Goal: Task Accomplishment & Management: Use online tool/utility

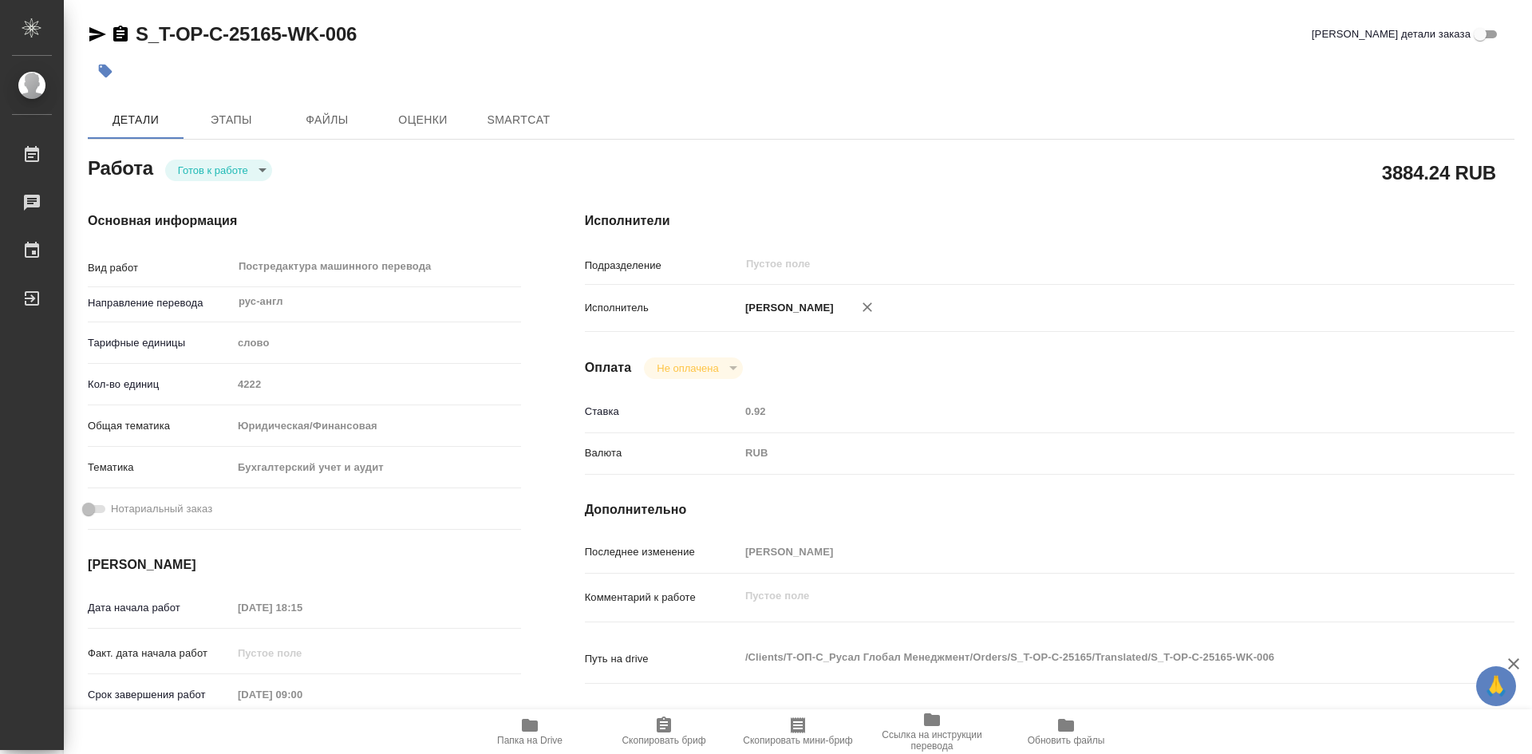
type textarea "x"
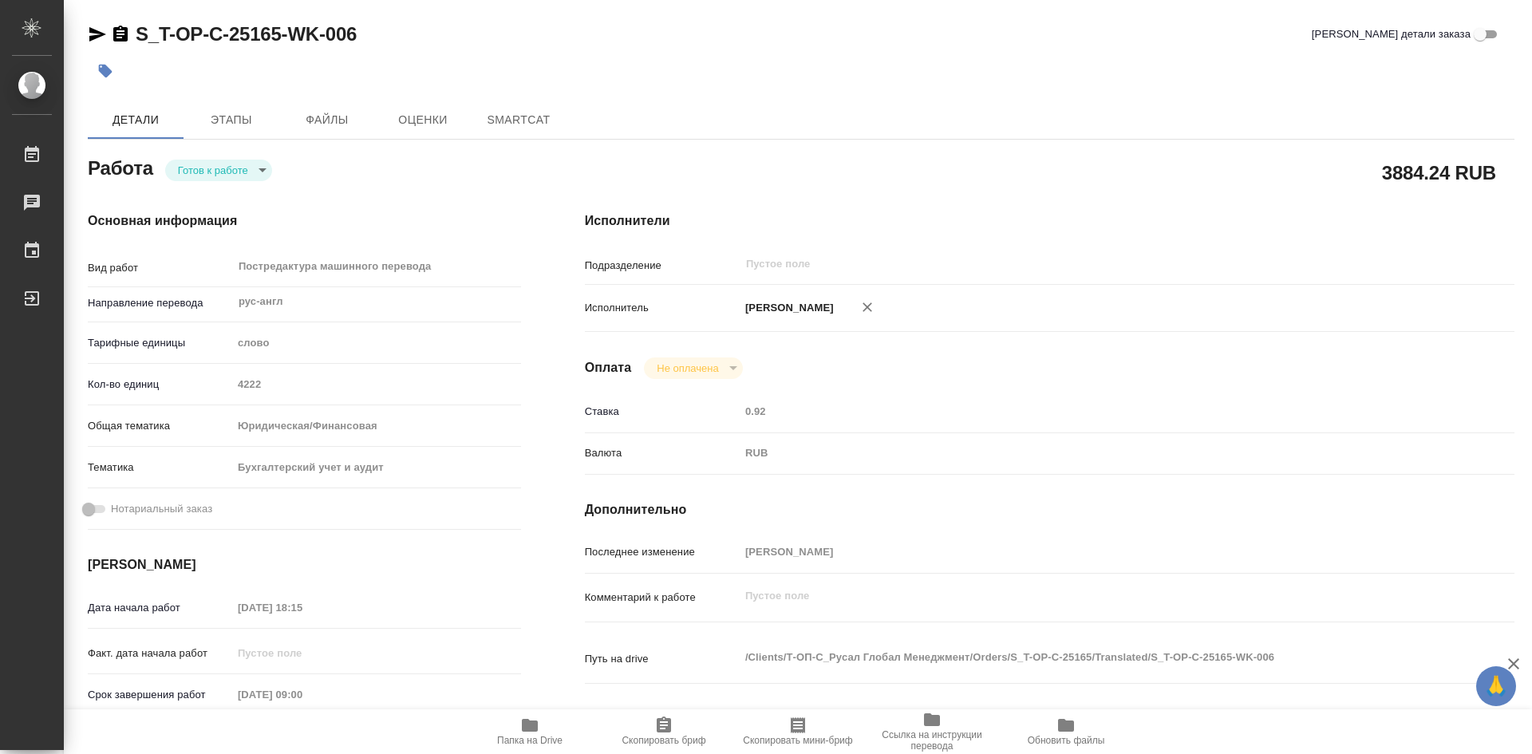
type textarea "x"
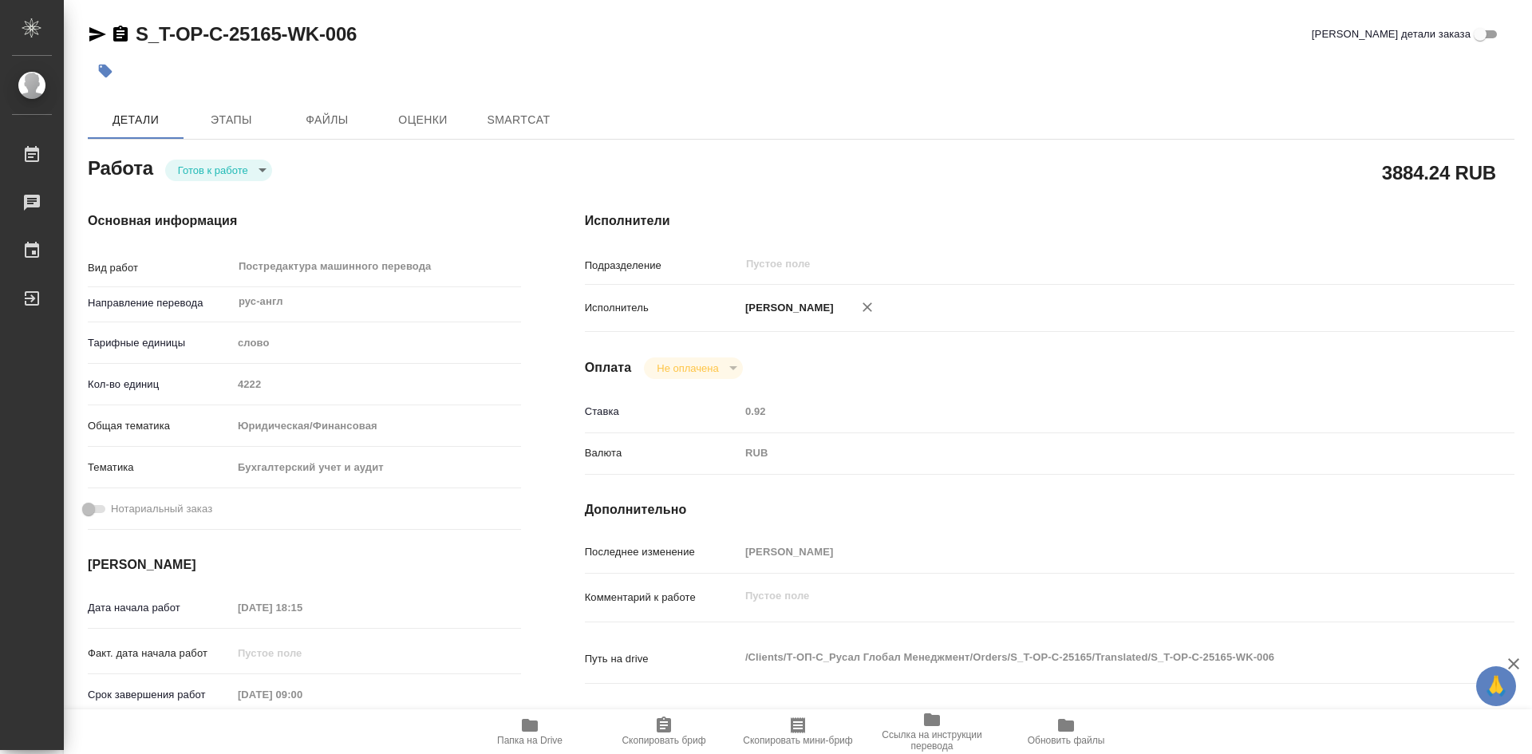
type textarea "x"
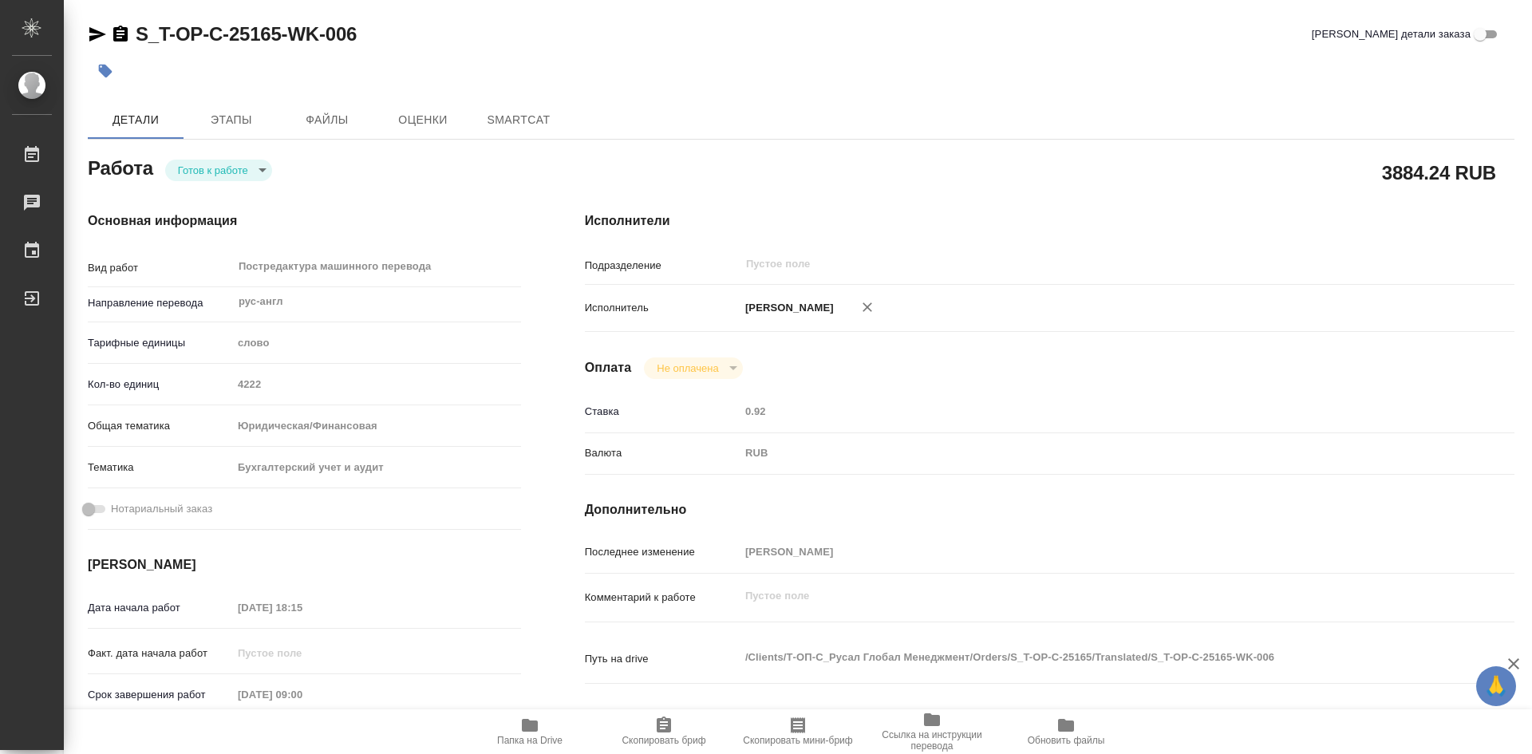
type textarea "x"
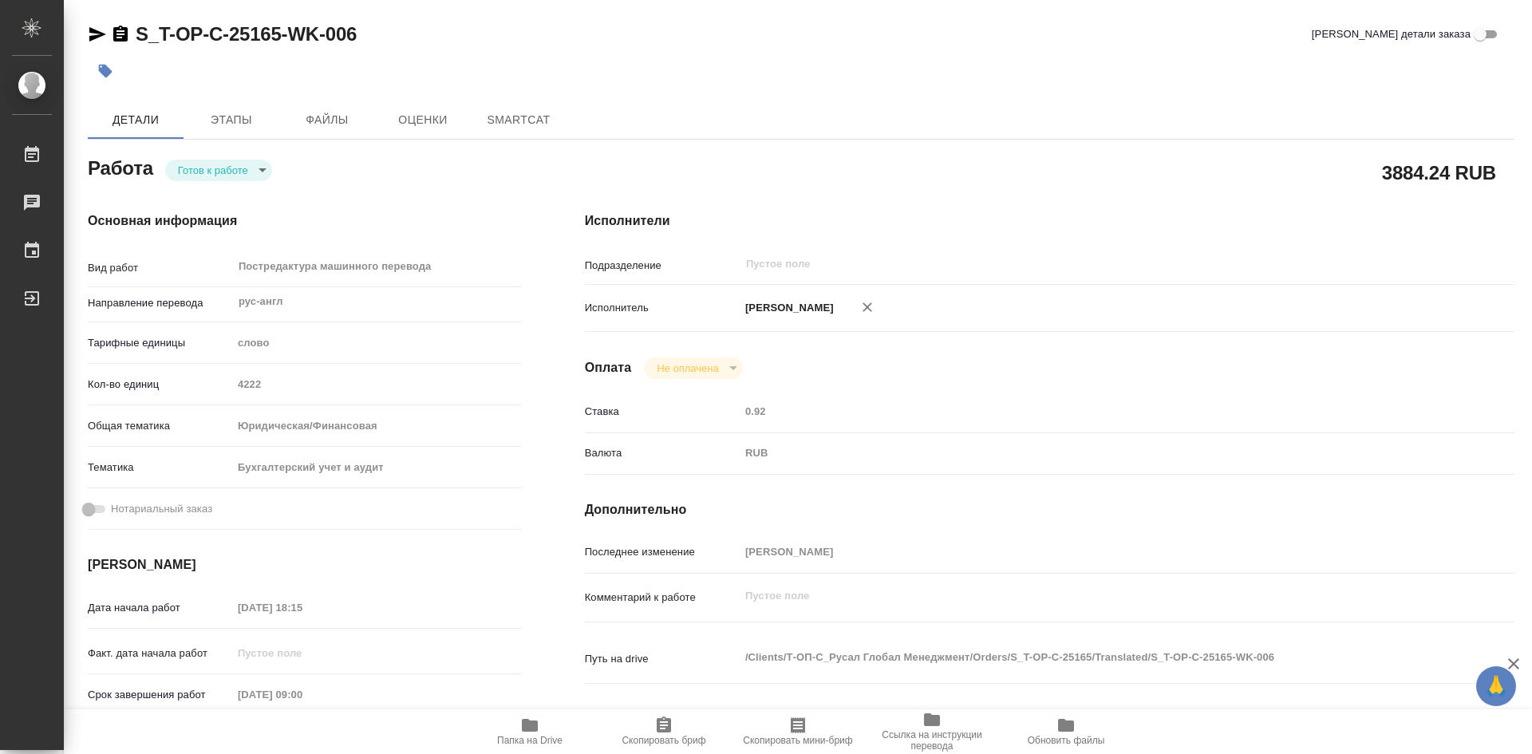
type textarea "x"
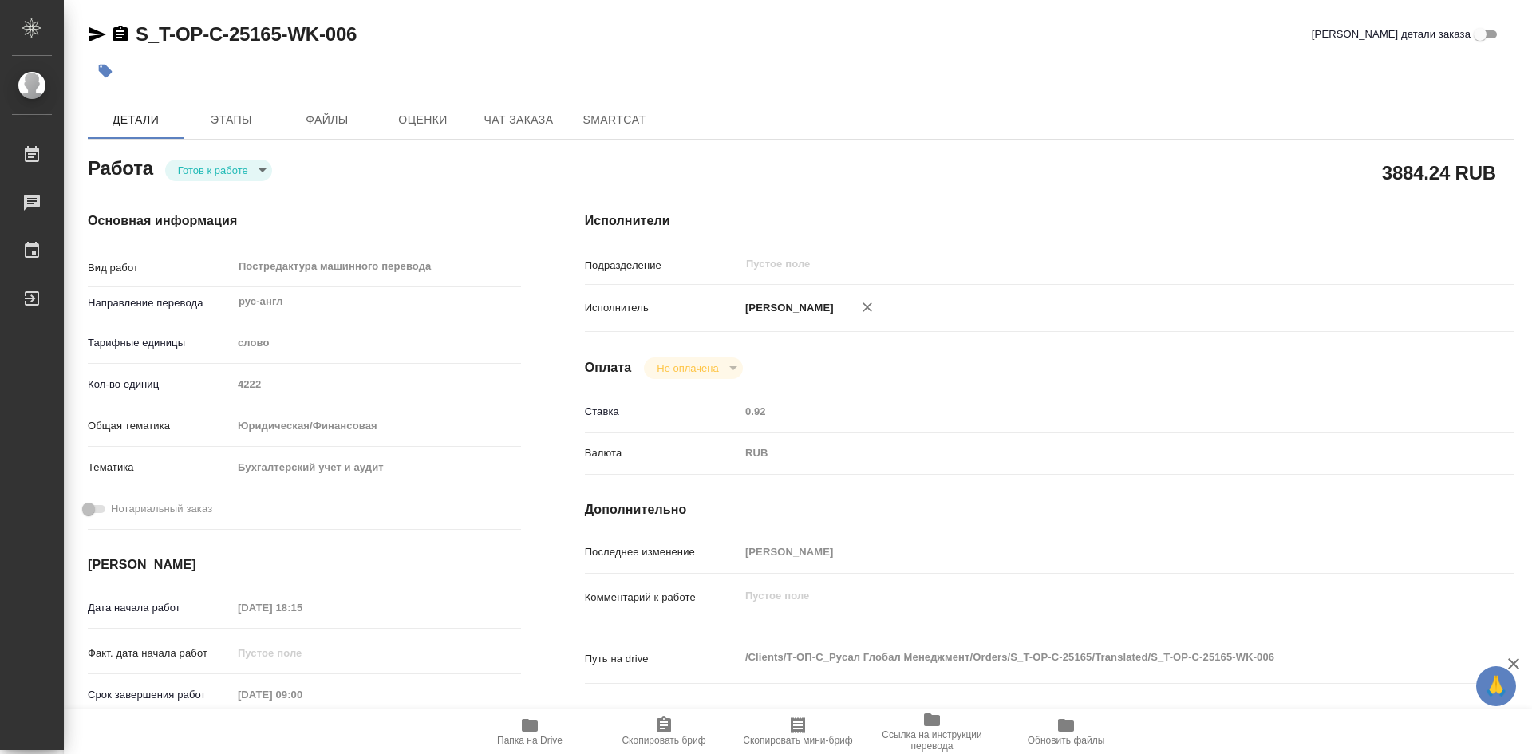
type textarea "x"
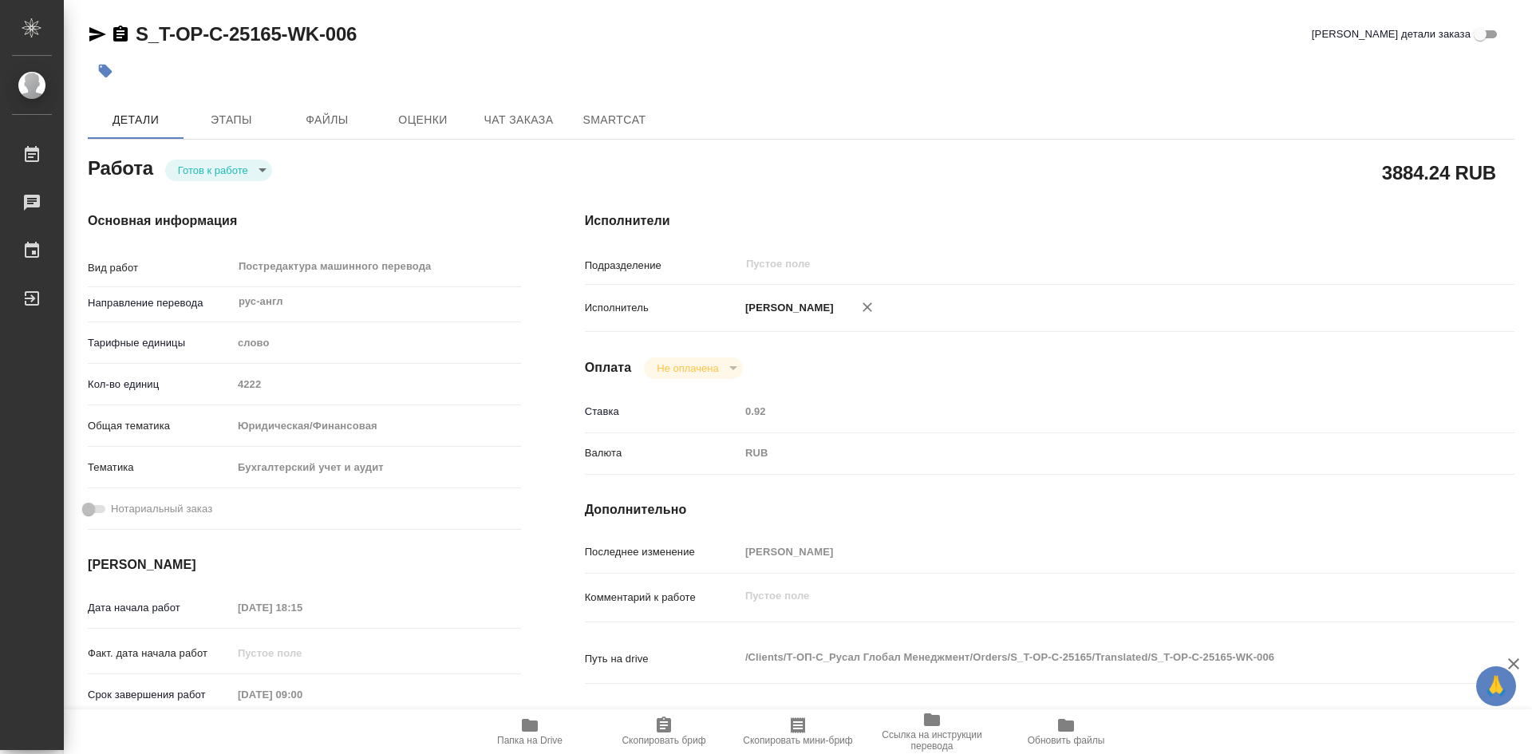
type textarea "x"
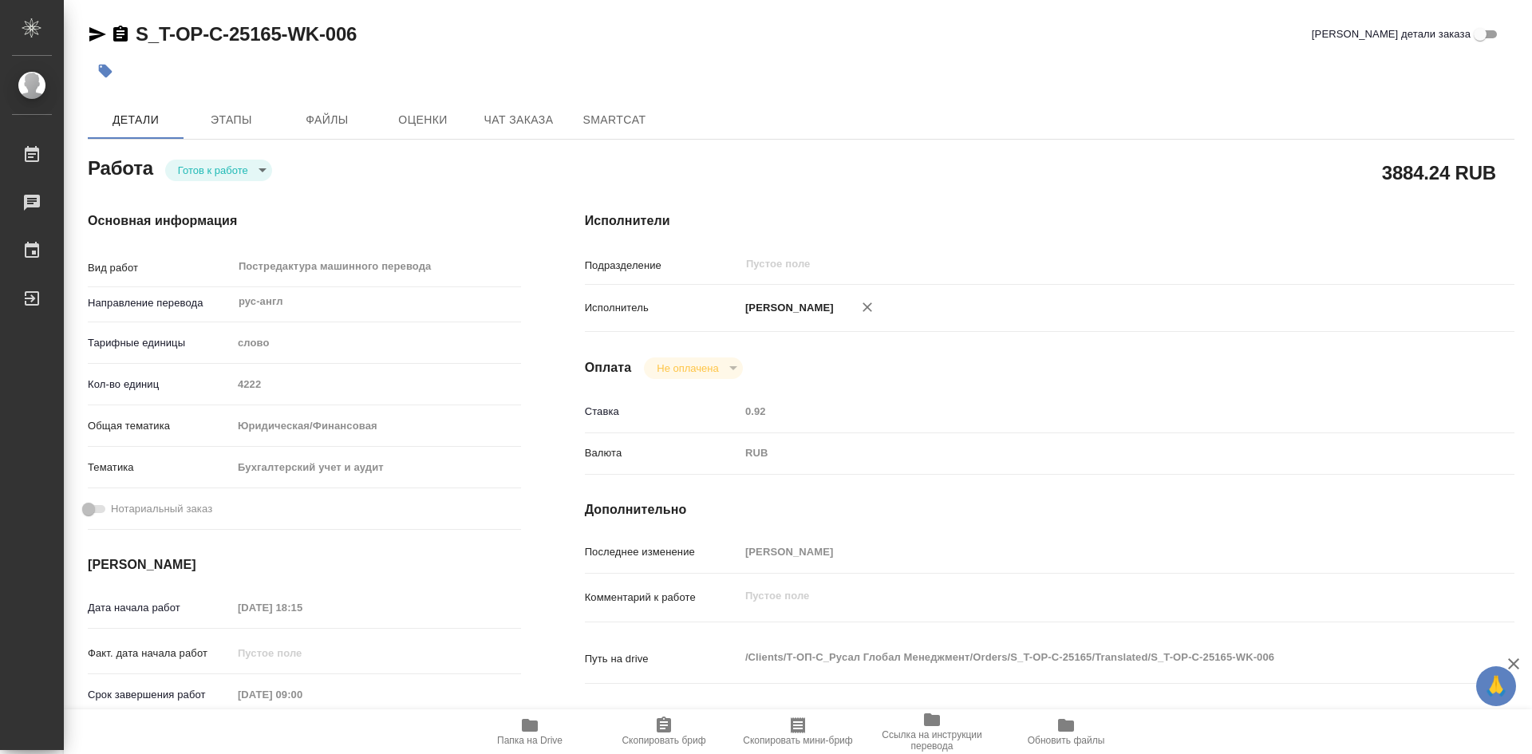
click at [666, 719] on icon "button" at bounding box center [664, 725] width 14 height 16
type textarea "x"
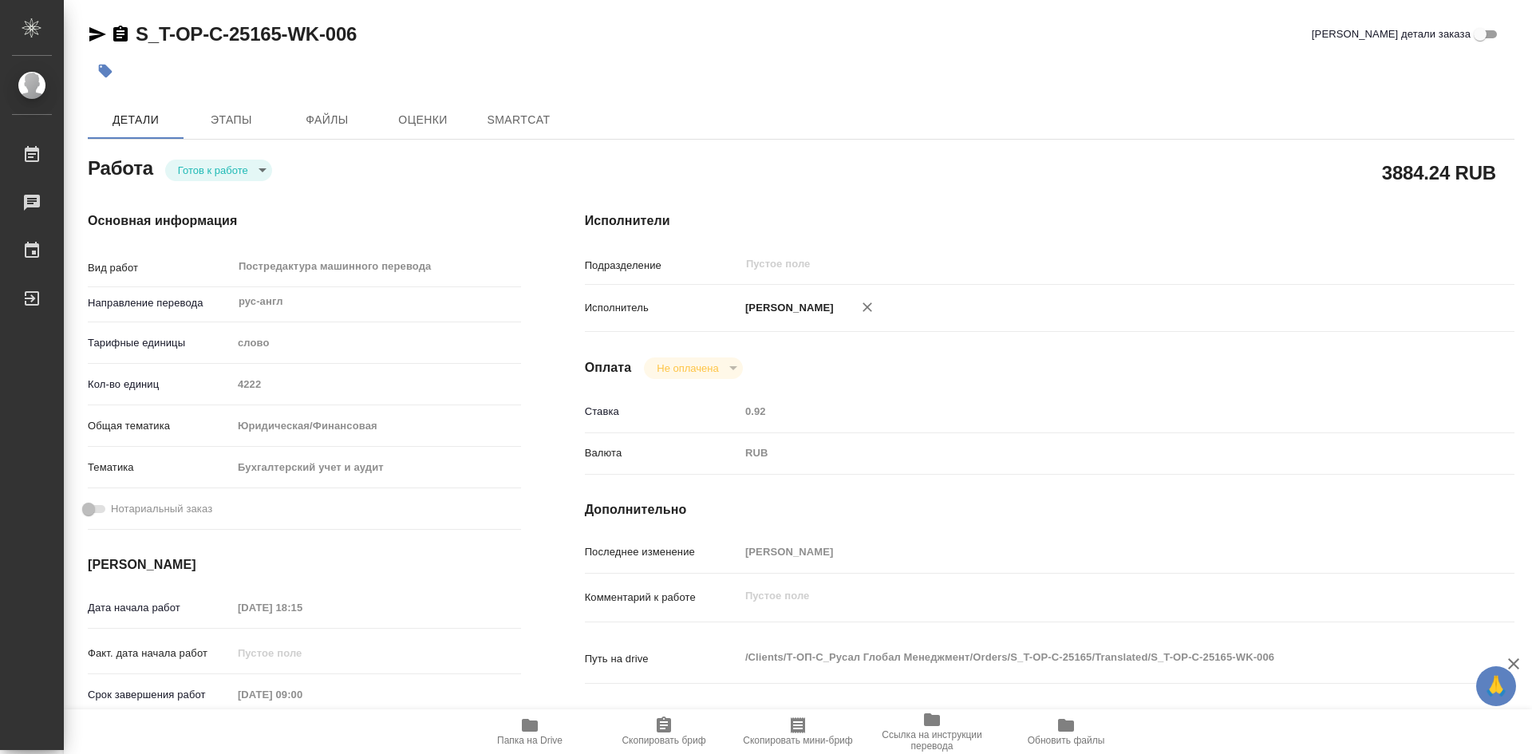
type textarea "x"
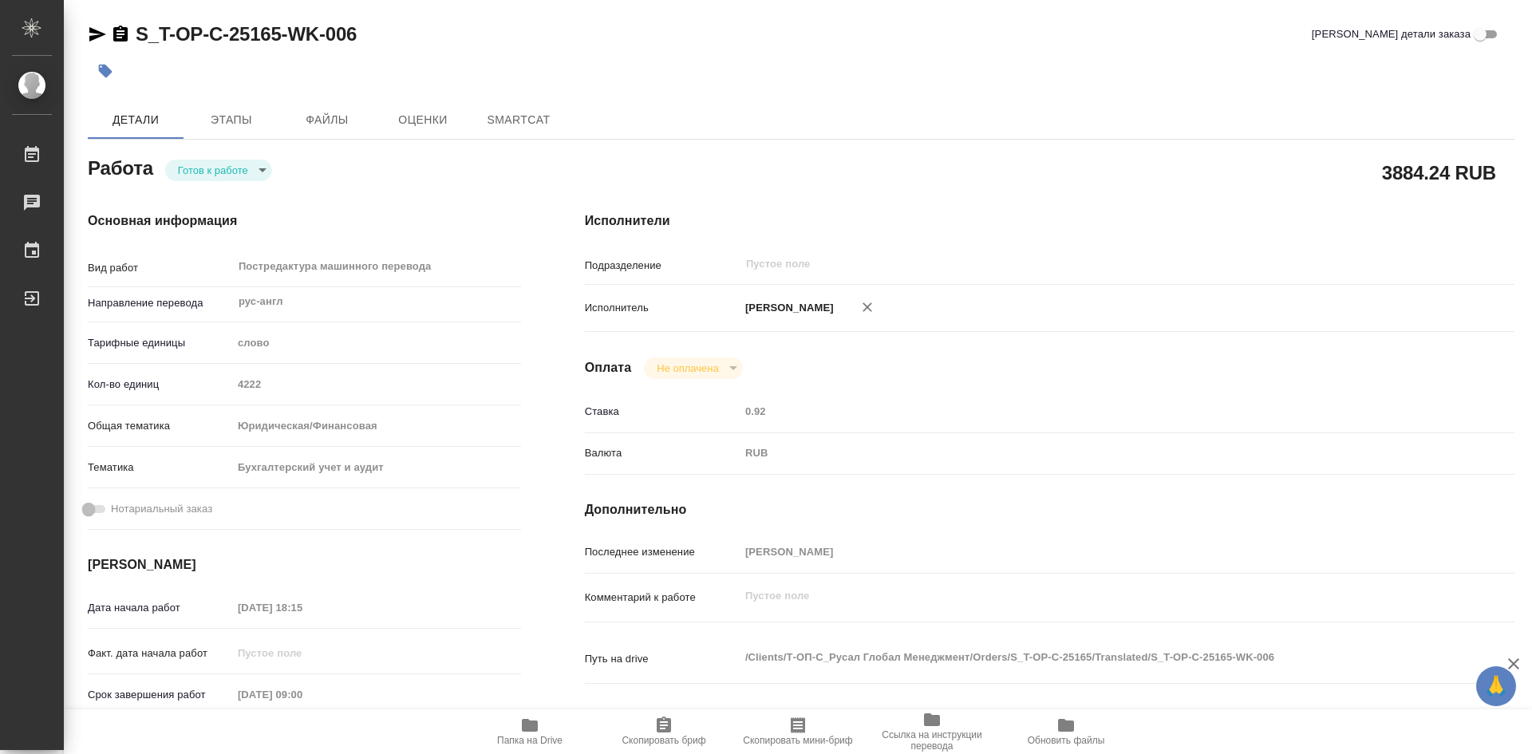
type textarea "x"
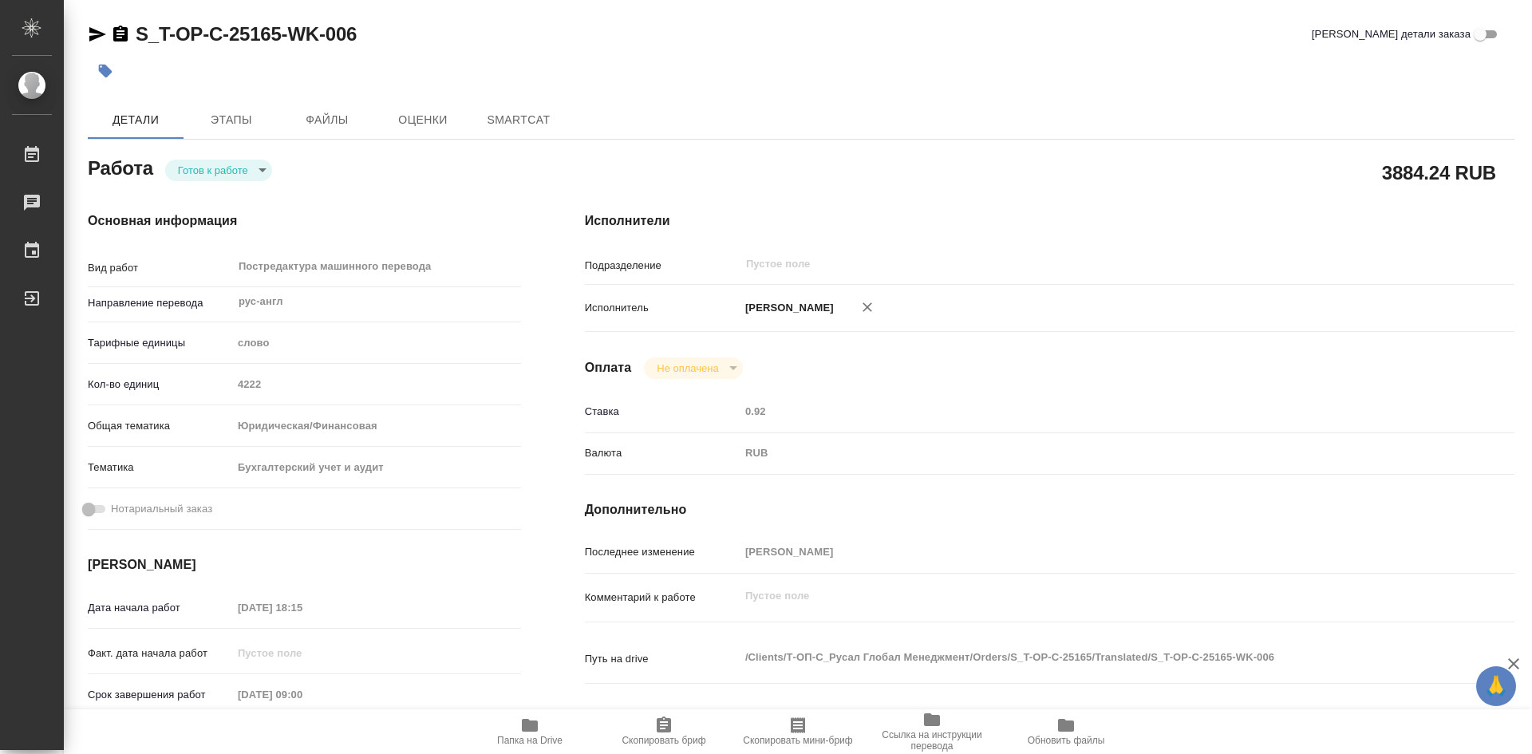
type textarea "x"
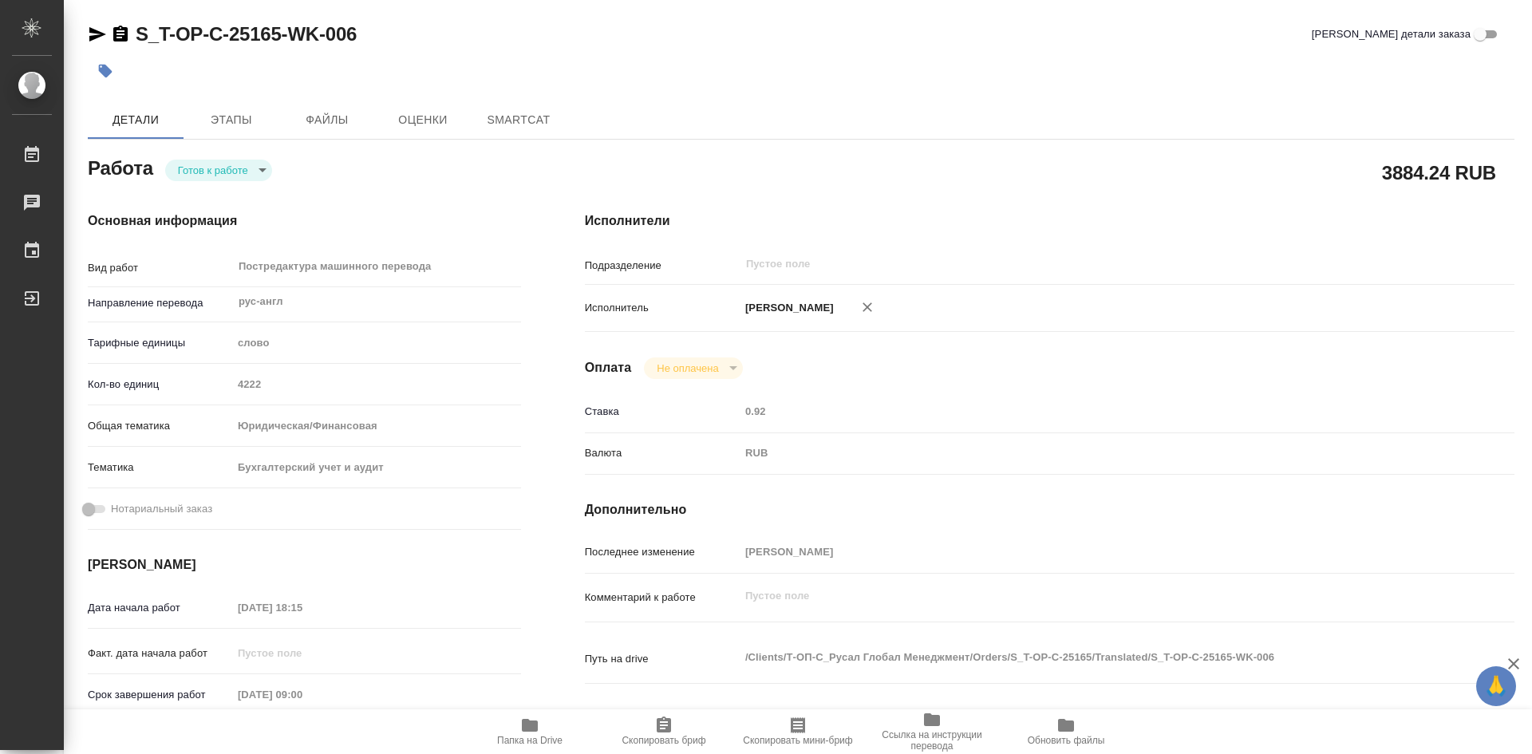
type textarea "x"
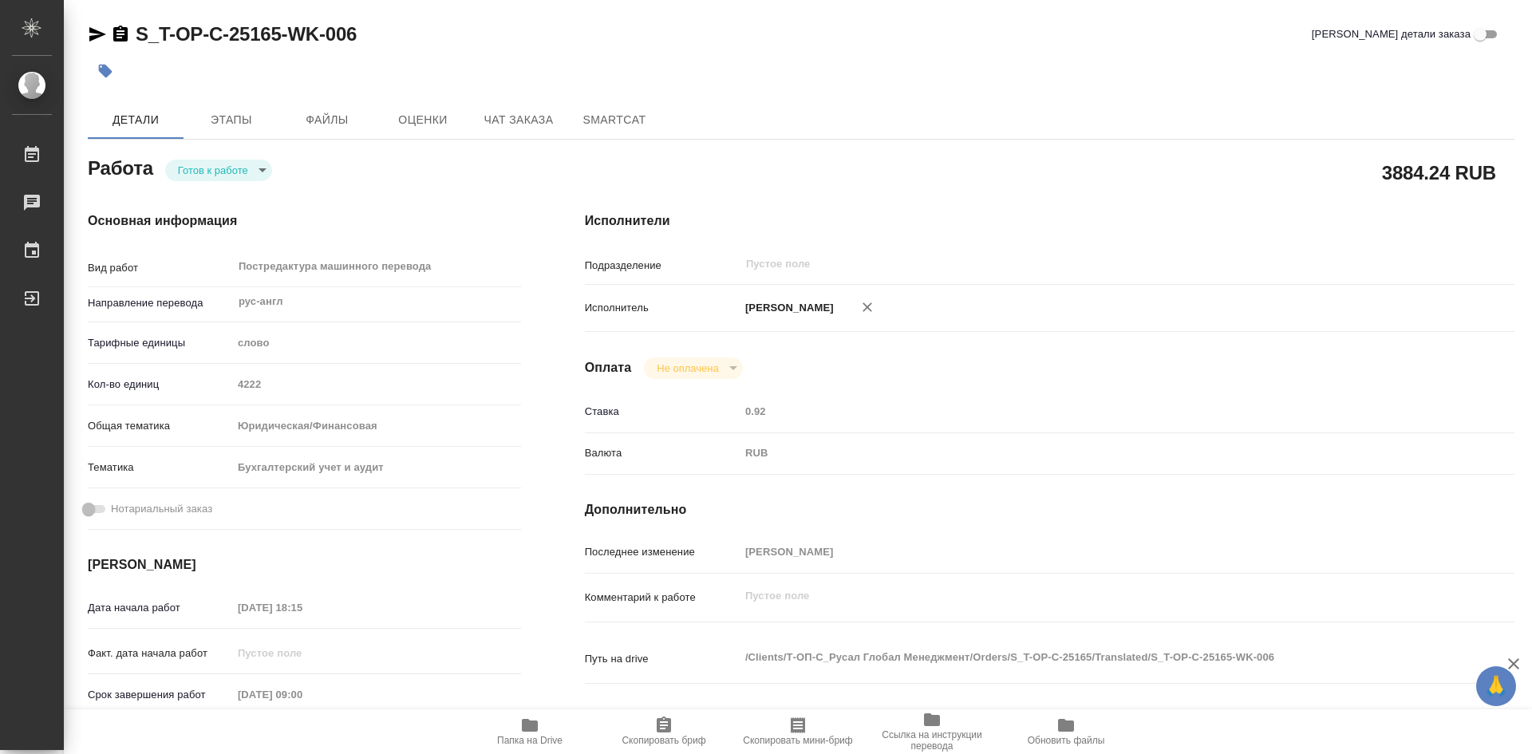
type textarea "x"
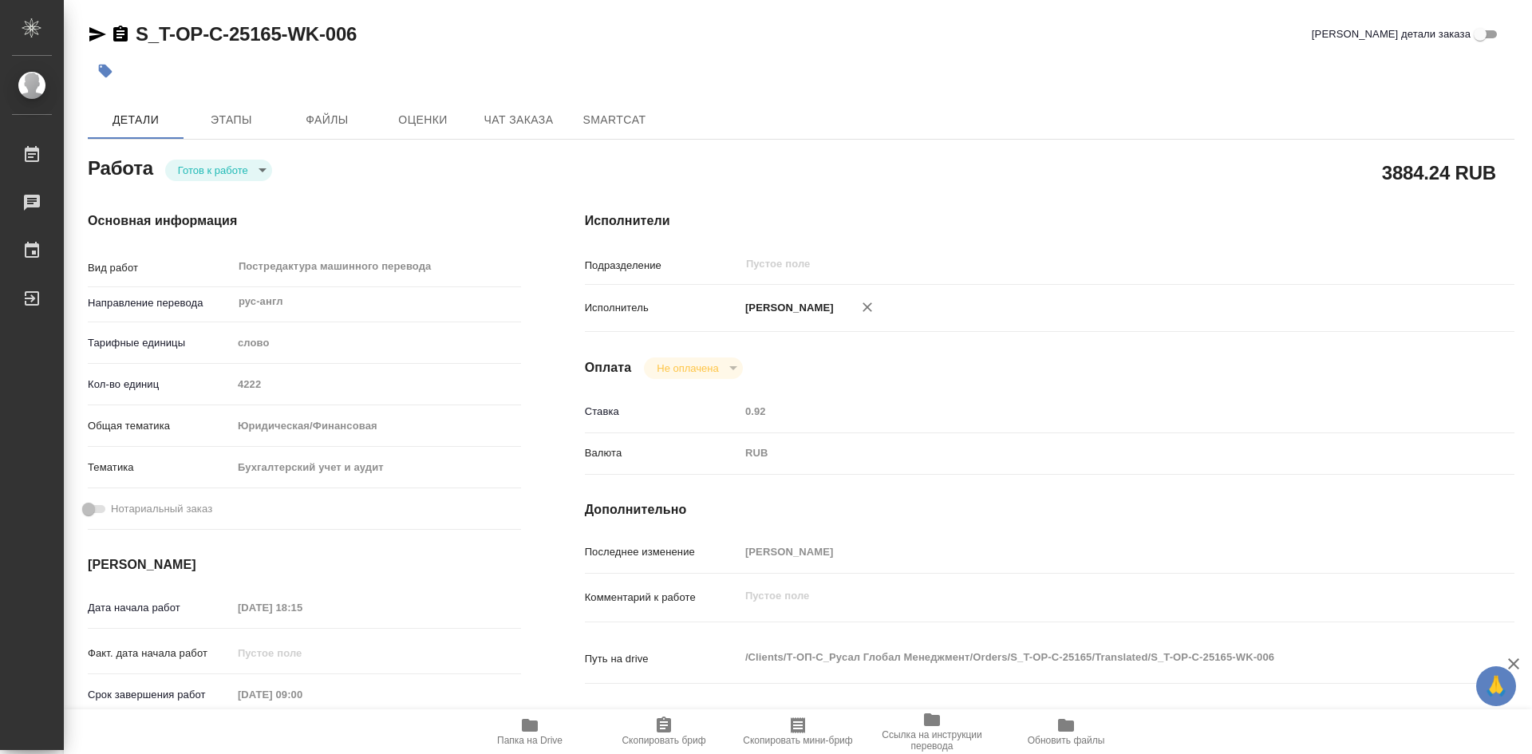
type textarea "x"
click at [531, 737] on span "Папка на Drive" at bounding box center [529, 740] width 65 height 11
type textarea "x"
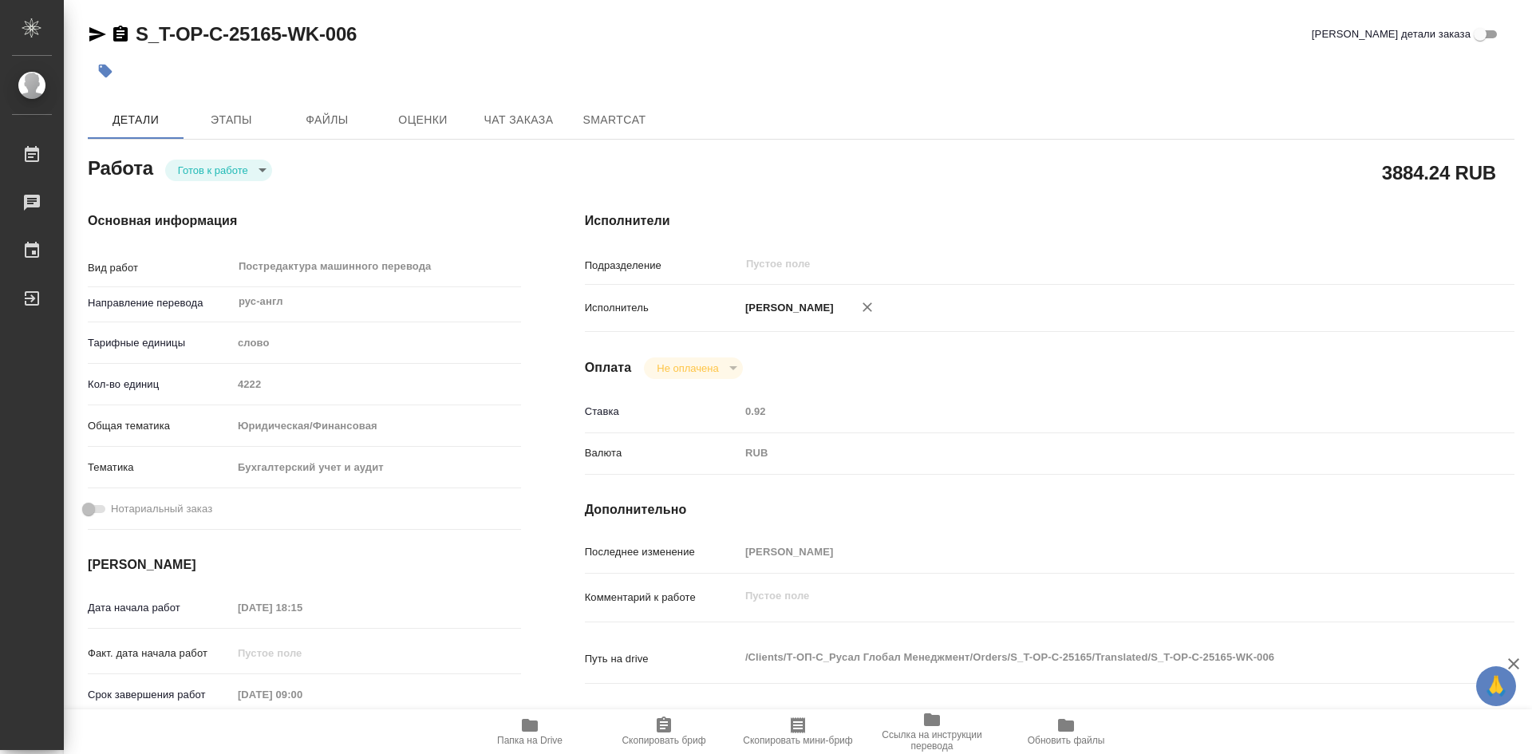
type textarea "x"
